Goal: Information Seeking & Learning: Learn about a topic

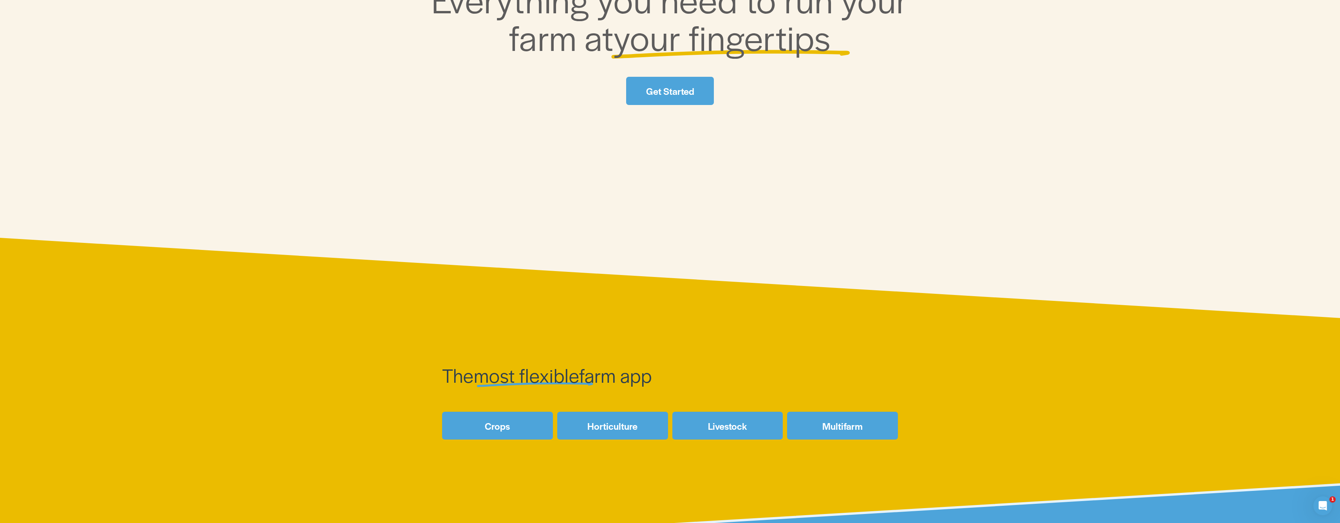
scroll to position [541, 0]
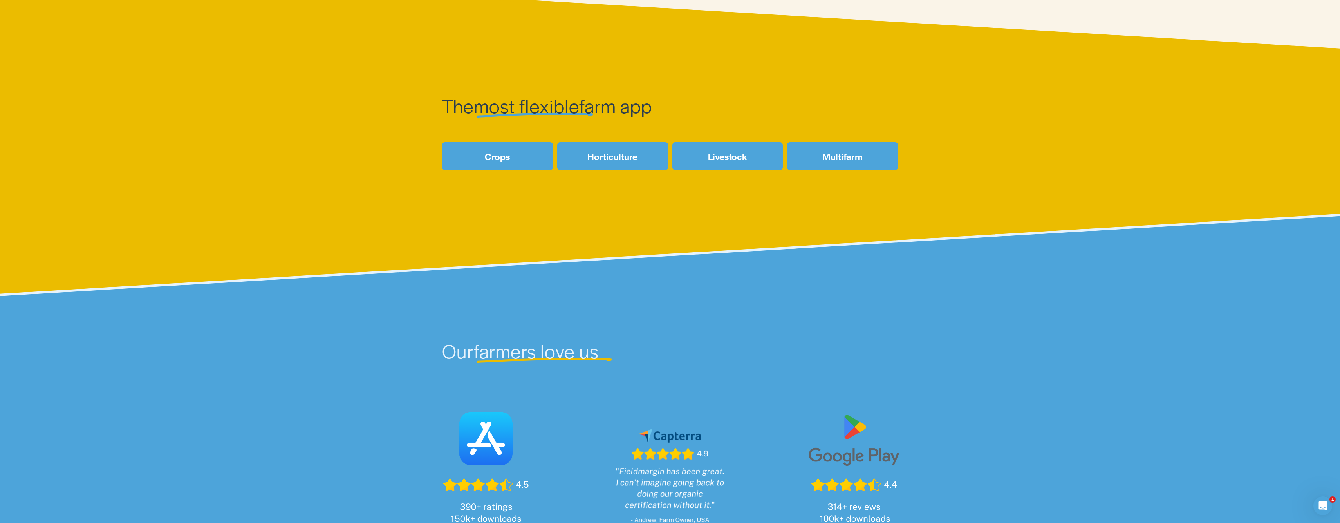
click at [623, 155] on link "Horticulture" at bounding box center [612, 156] width 111 height 28
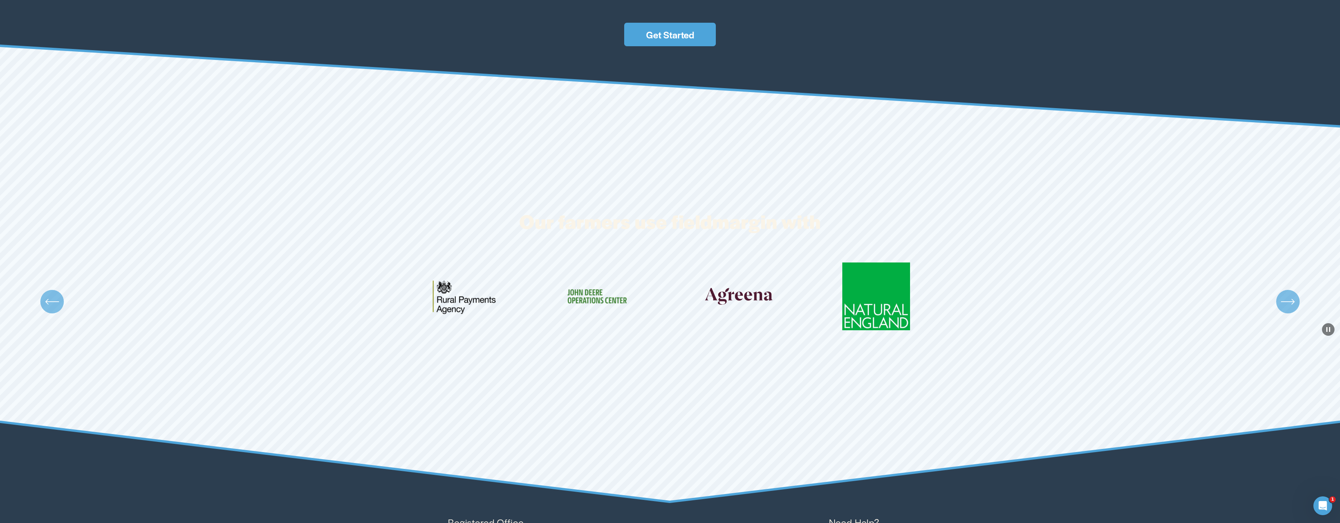
scroll to position [2498, 0]
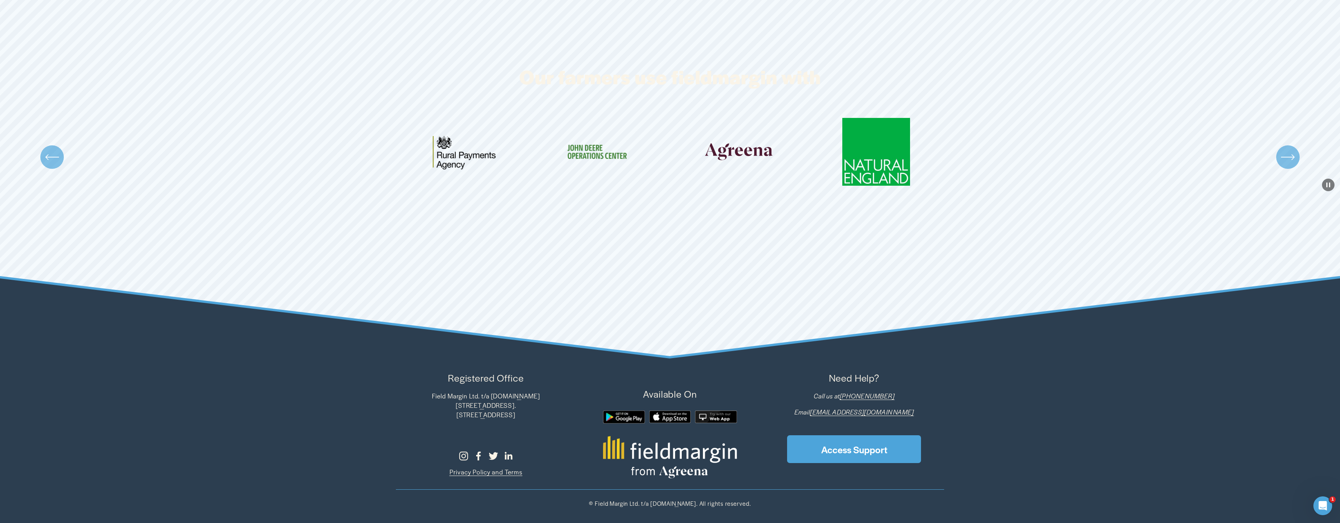
click at [1289, 156] on icon "\a \a \a Next\a \a" at bounding box center [1288, 157] width 14 height 14
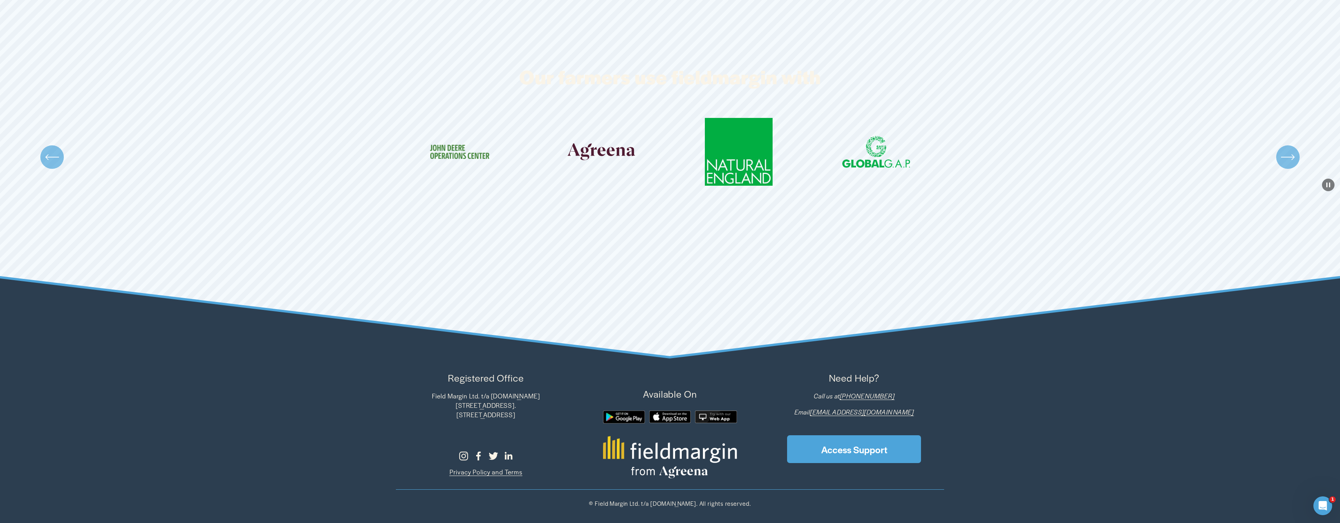
click at [1289, 156] on icon "\a \a \a Next\a \a" at bounding box center [1288, 157] width 14 height 14
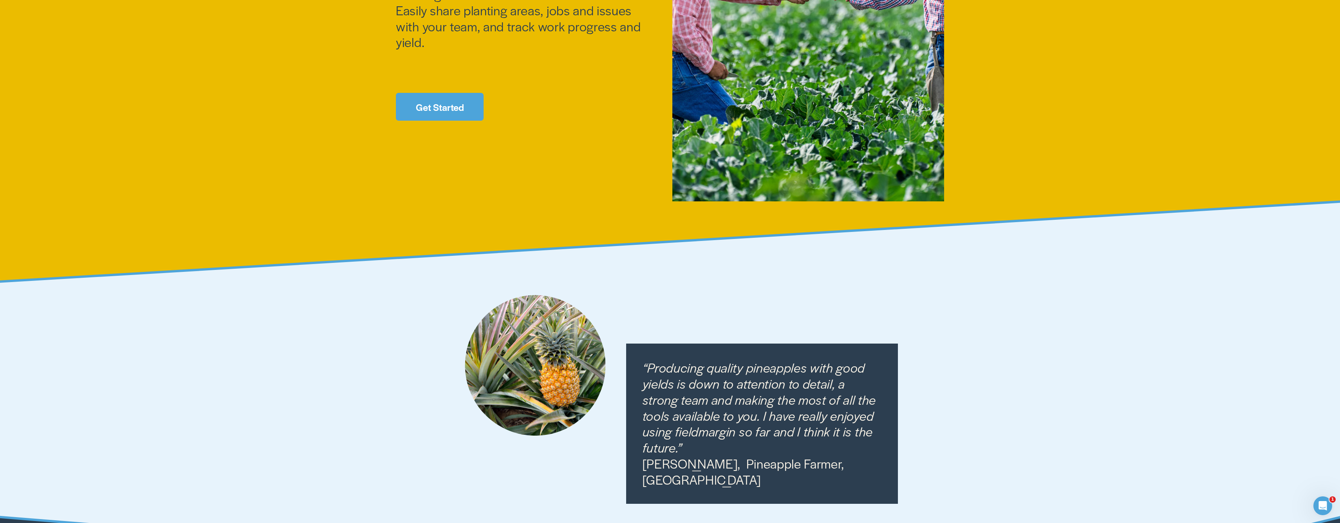
scroll to position [0, 0]
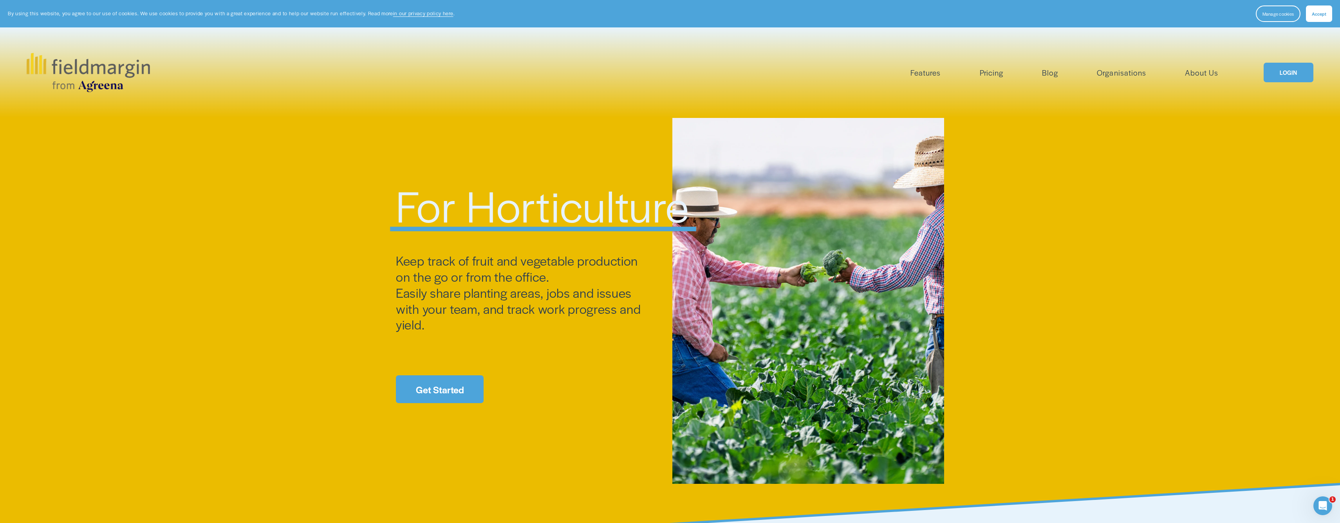
click at [77, 56] on img at bounding box center [88, 72] width 123 height 39
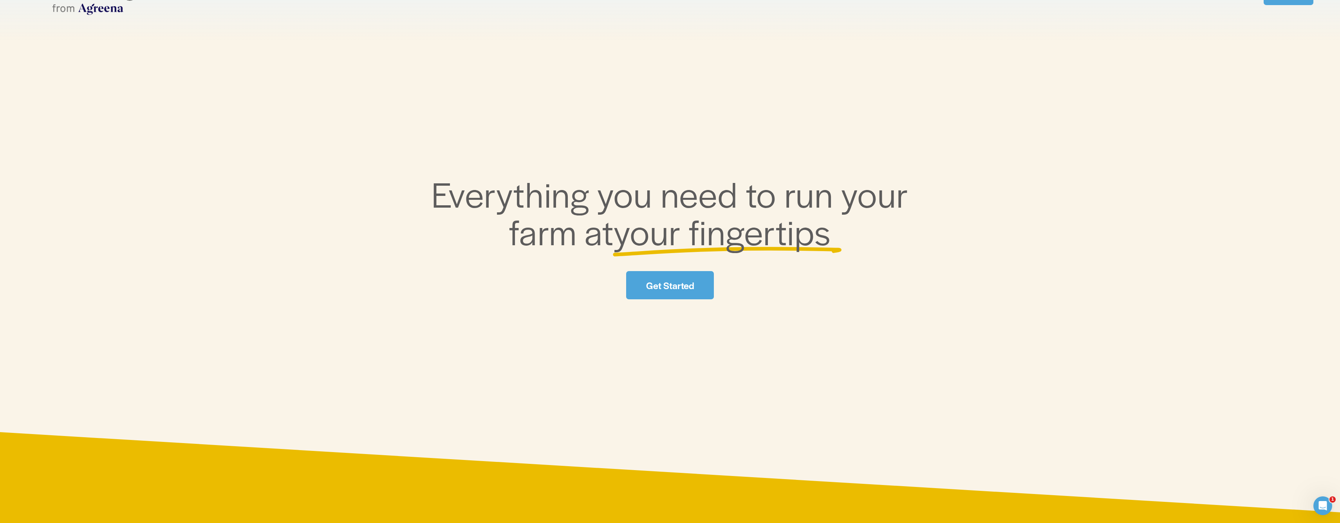
scroll to position [593, 0]
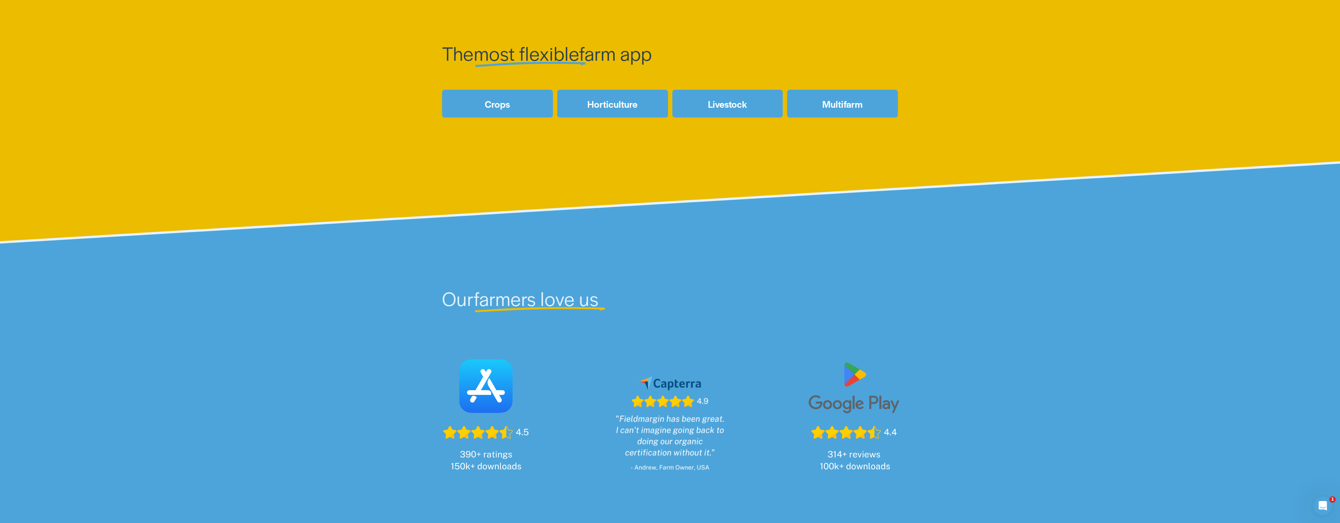
click at [735, 108] on link "Livestock" at bounding box center [727, 104] width 111 height 28
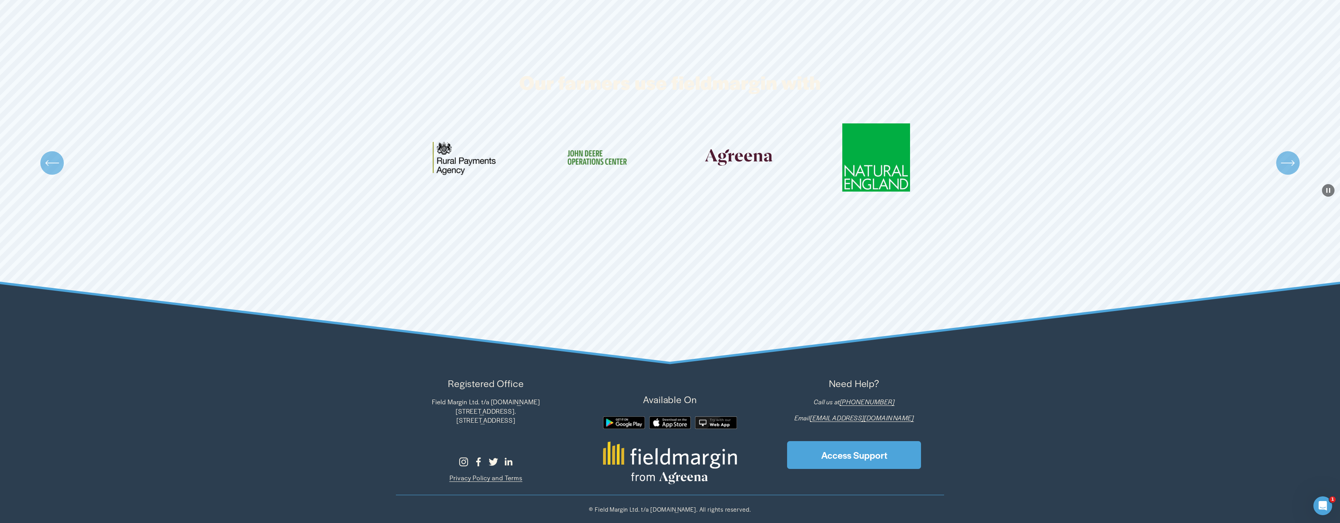
scroll to position [1515, 0]
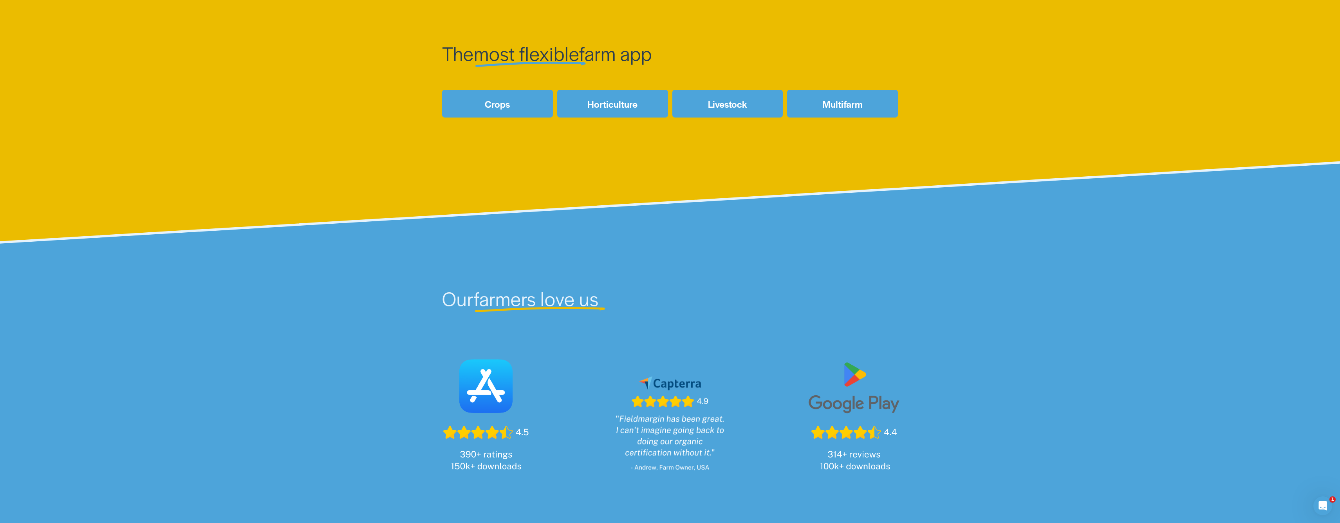
click at [847, 103] on link "Multifarm" at bounding box center [842, 104] width 111 height 28
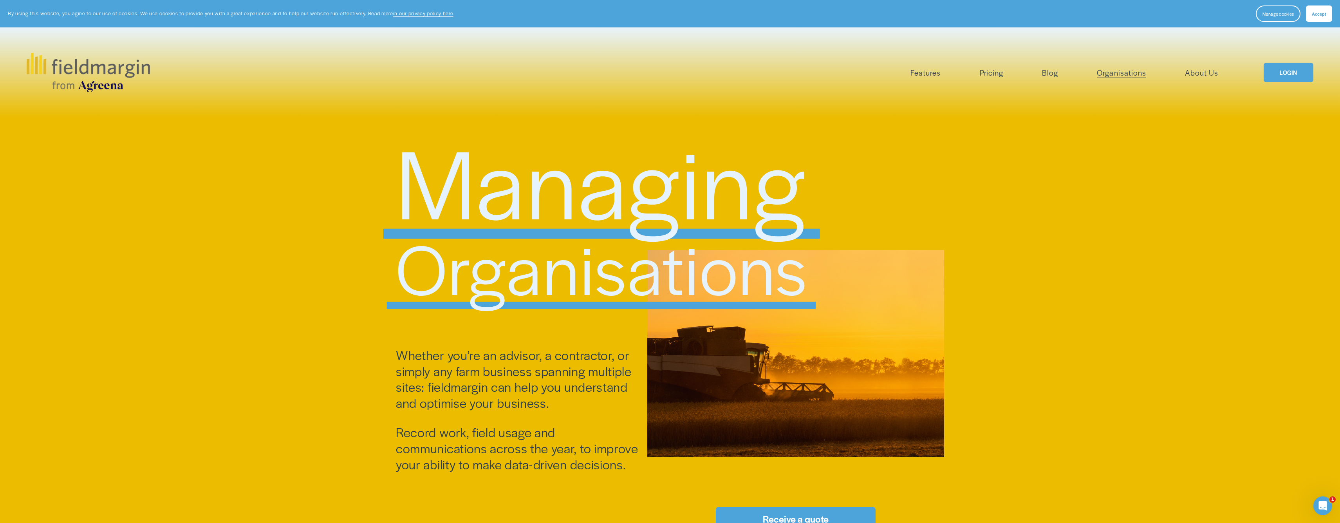
click at [79, 78] on img at bounding box center [88, 72] width 123 height 39
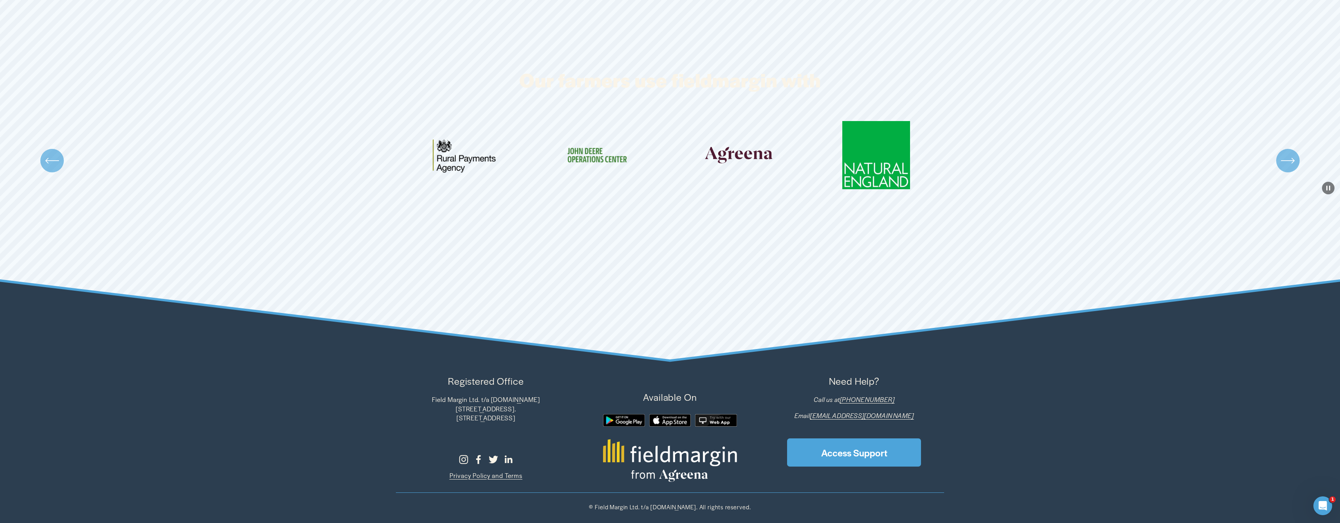
scroll to position [2889, 0]
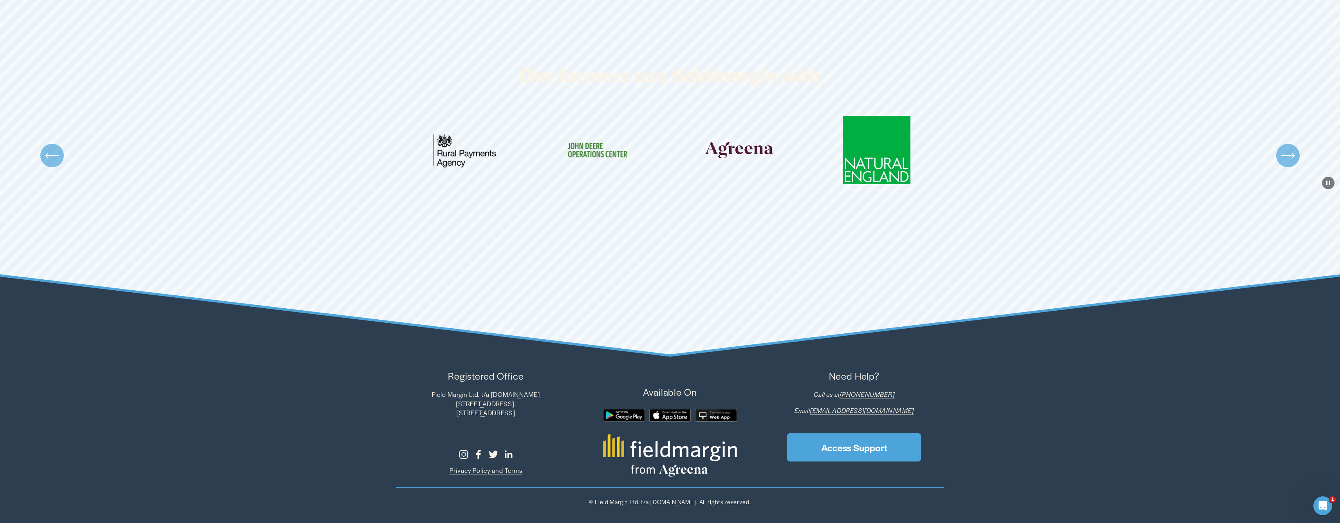
click at [878, 139] on ul "Carousel" at bounding box center [670, 155] width 548 height 79
click at [811, 139] on ul "Carousel" at bounding box center [670, 155] width 548 height 79
click at [704, 143] on ul "Carousel" at bounding box center [670, 155] width 548 height 79
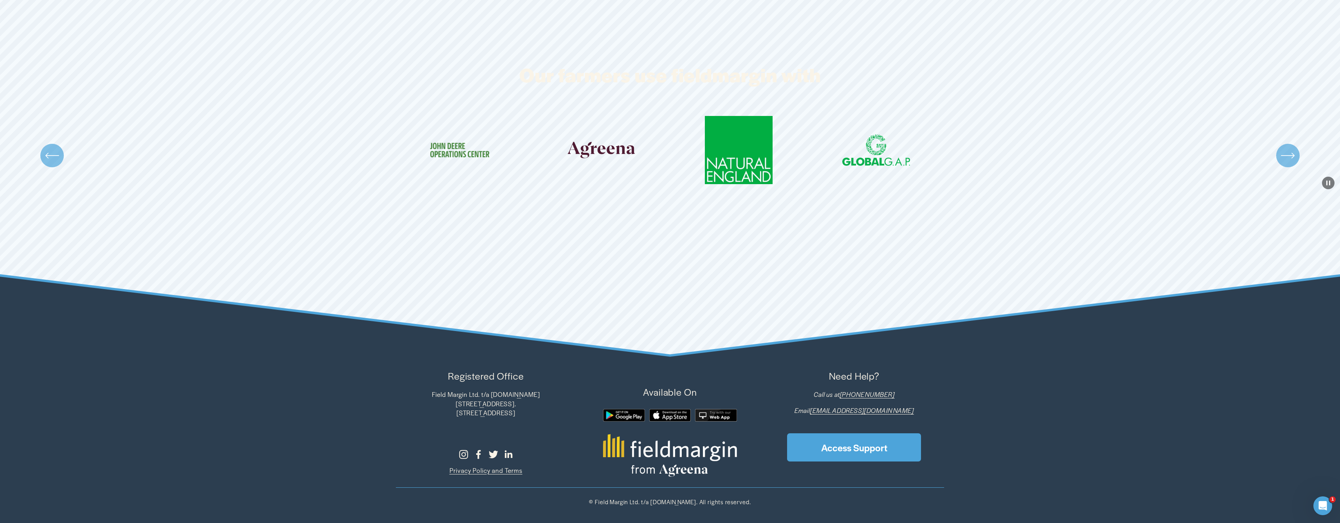
drag, startPoint x: 705, startPoint y: 144, endPoint x: 626, endPoint y: 139, distance: 79.3
click at [626, 139] on ul "Carousel" at bounding box center [670, 155] width 548 height 79
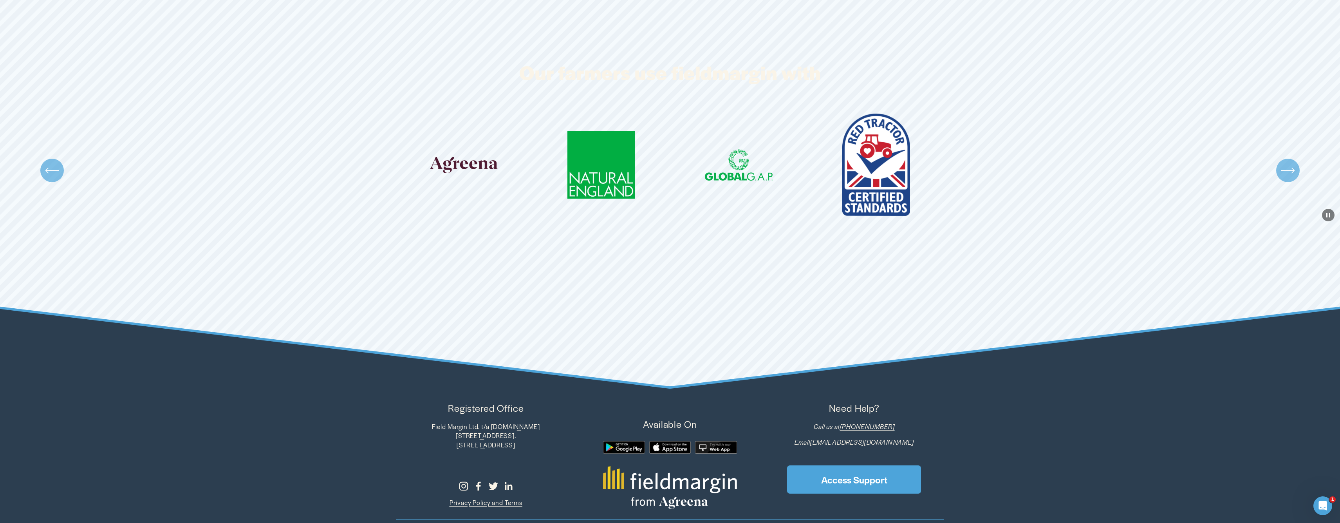
drag, startPoint x: 710, startPoint y: 148, endPoint x: 664, endPoint y: 149, distance: 45.8
click at [669, 148] on ul "Carousel" at bounding box center [670, 170] width 548 height 113
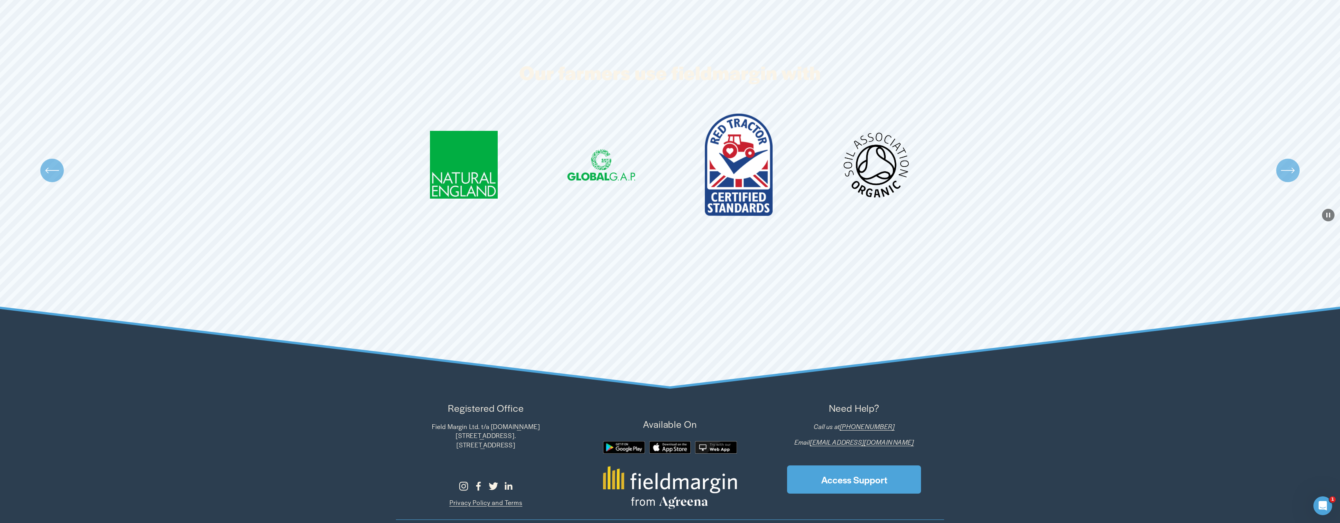
click at [621, 164] on ul "Carousel" at bounding box center [670, 170] width 548 height 113
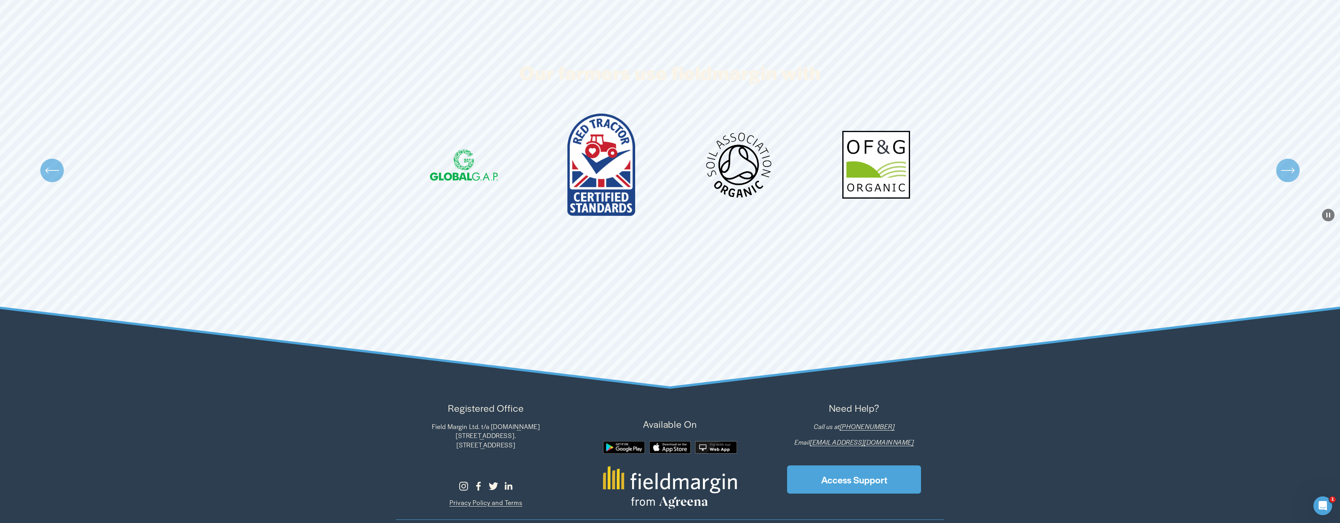
drag, startPoint x: 634, startPoint y: 164, endPoint x: 599, endPoint y: 165, distance: 35.3
click at [600, 165] on ul "Carousel" at bounding box center [670, 170] width 548 height 113
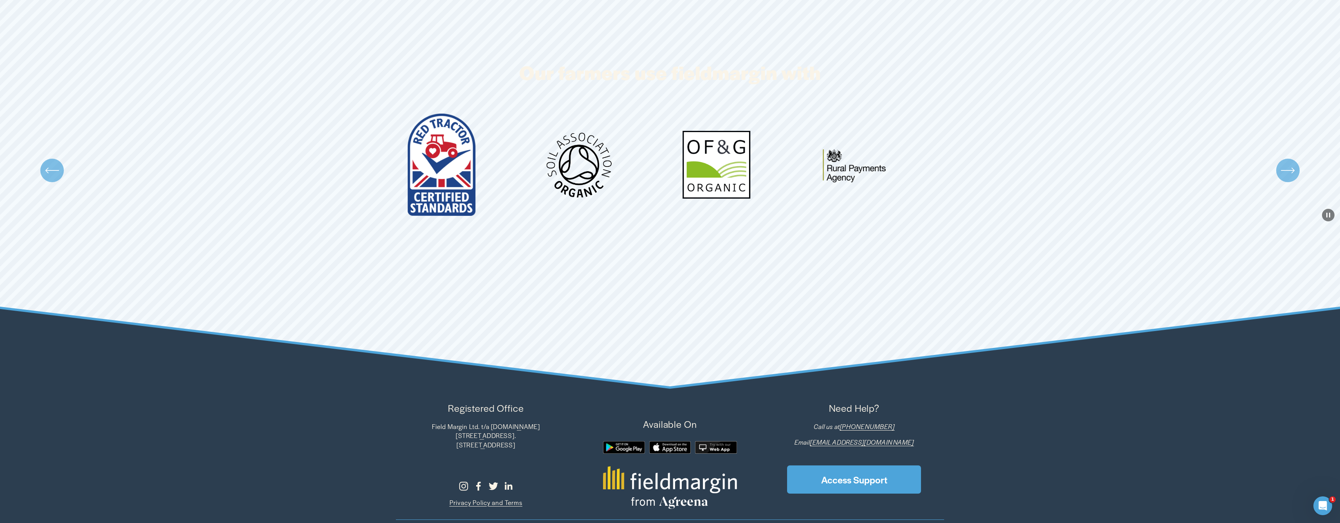
drag, startPoint x: 661, startPoint y: 167, endPoint x: 602, endPoint y: 168, distance: 59.1
click at [607, 168] on ul "Carousel" at bounding box center [670, 170] width 548 height 113
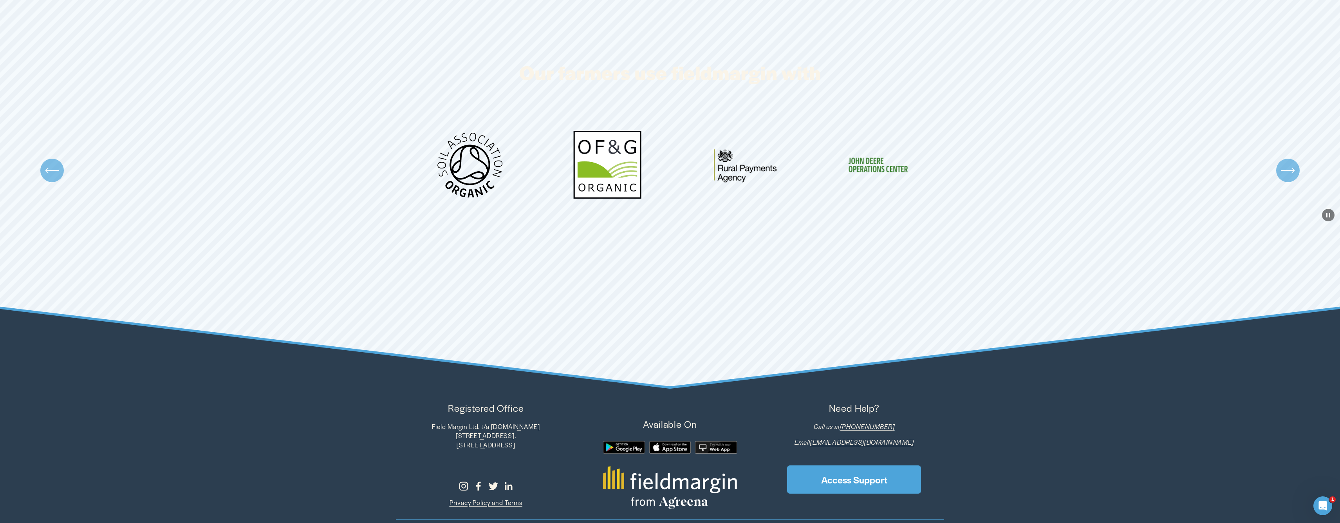
drag, startPoint x: 661, startPoint y: 165, endPoint x: 607, endPoint y: 162, distance: 54.5
click at [618, 164] on ul "Carousel" at bounding box center [670, 170] width 548 height 113
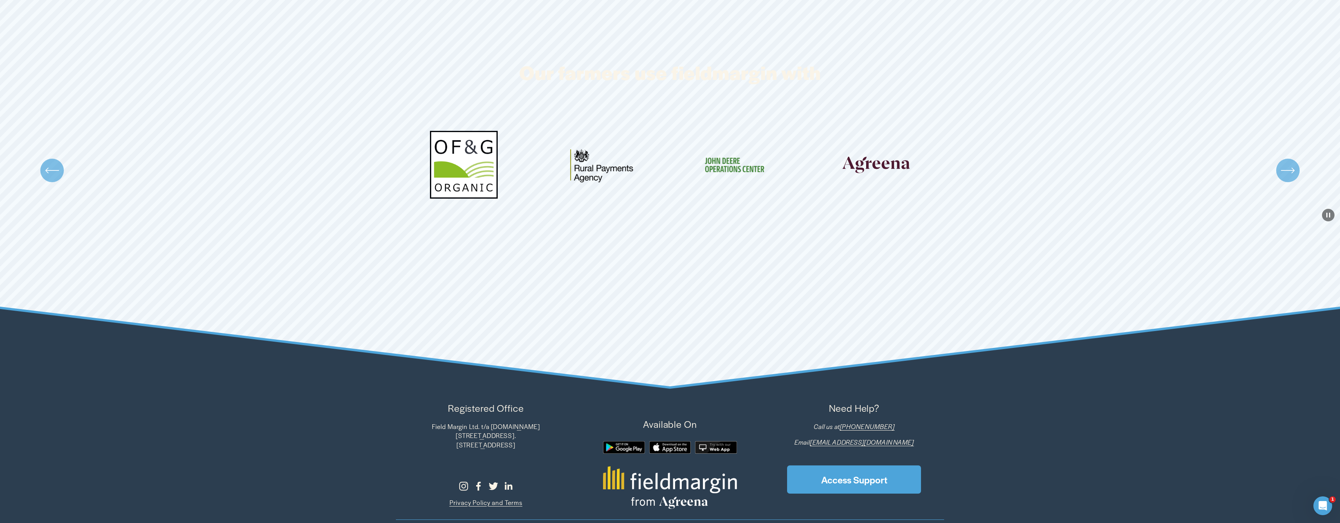
drag, startPoint x: 647, startPoint y: 164, endPoint x: 639, endPoint y: 164, distance: 7.9
click at [634, 164] on ul "Carousel" at bounding box center [670, 170] width 548 height 113
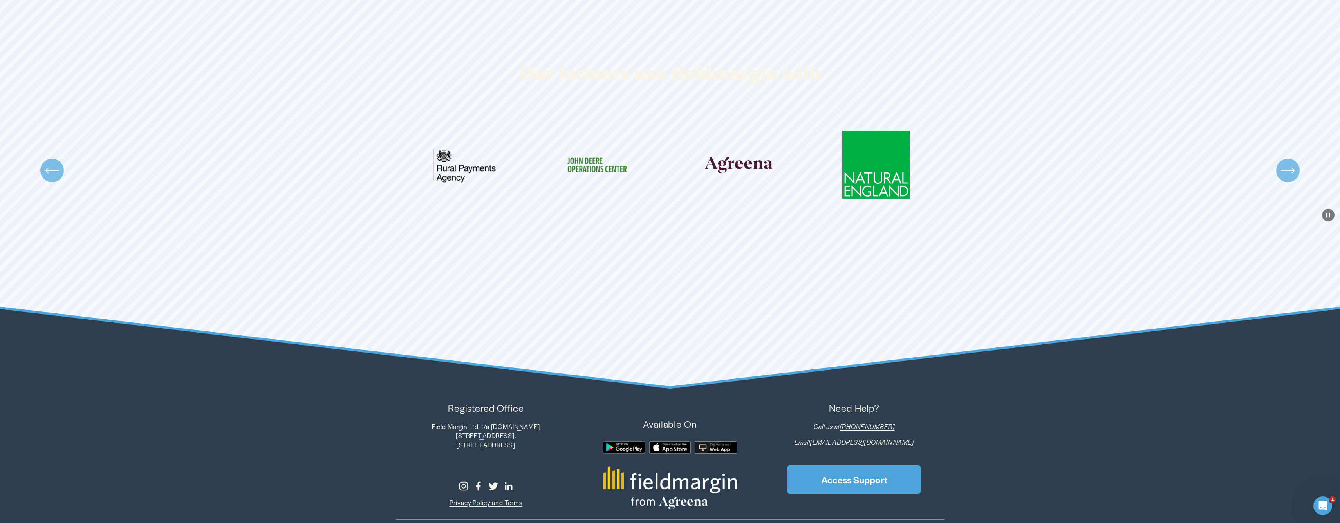
scroll to position [2923, 0]
